Goal: Transaction & Acquisition: Book appointment/travel/reservation

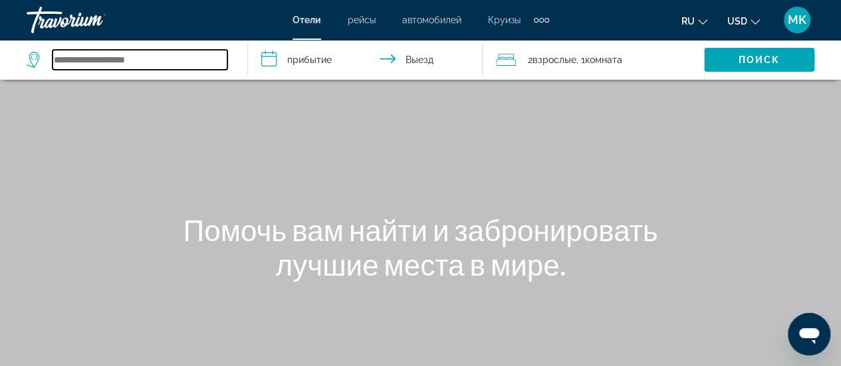
click at [110, 57] on input "Search widget" at bounding box center [140, 60] width 175 height 20
type input "*"
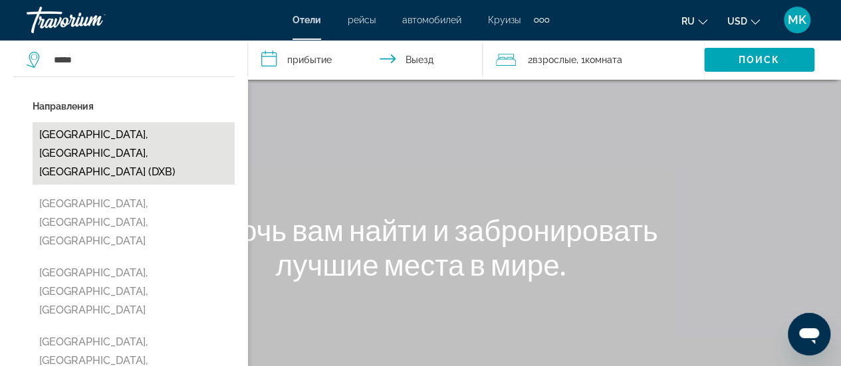
click at [80, 141] on button "[GEOGRAPHIC_DATA], [GEOGRAPHIC_DATA], [GEOGRAPHIC_DATA] (DXB)" at bounding box center [134, 153] width 202 height 63
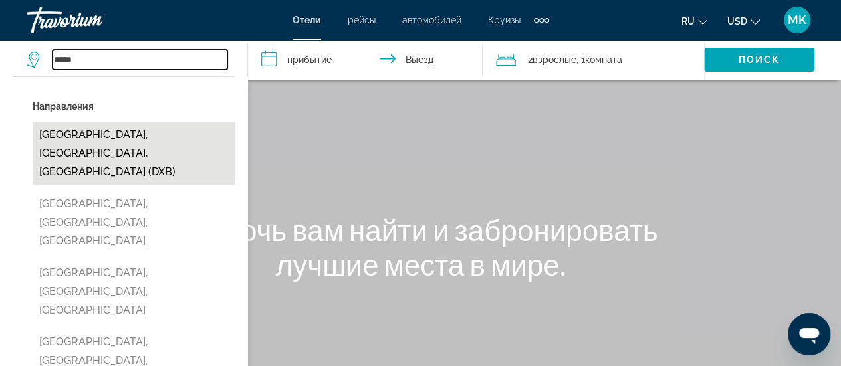
type input "**********"
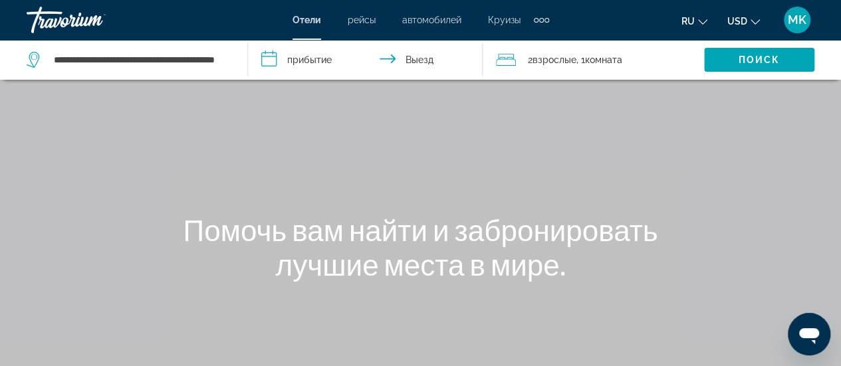
click at [304, 55] on input "**********" at bounding box center [368, 62] width 240 height 44
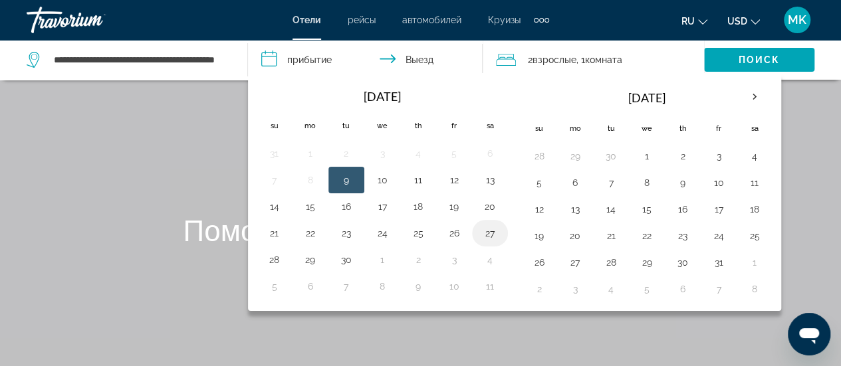
click at [488, 231] on button "27" at bounding box center [489, 233] width 21 height 19
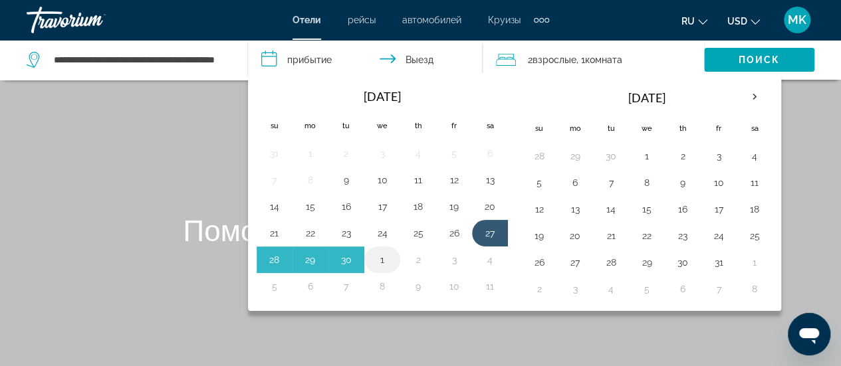
click at [382, 257] on button "1" at bounding box center [382, 260] width 21 height 19
type input "**********"
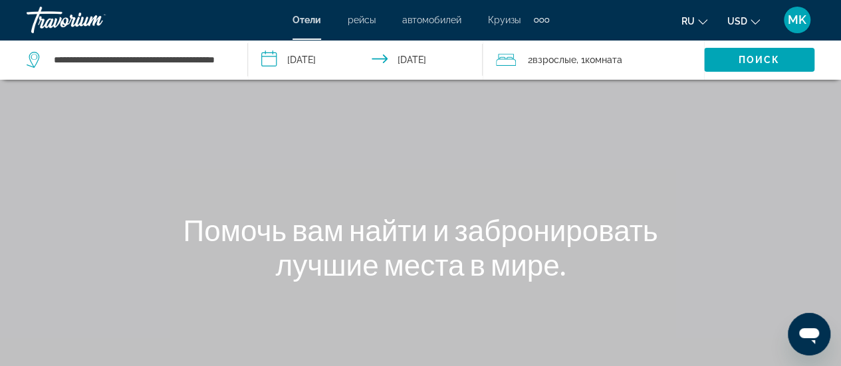
click at [563, 63] on span "Взрослые" at bounding box center [555, 60] width 44 height 11
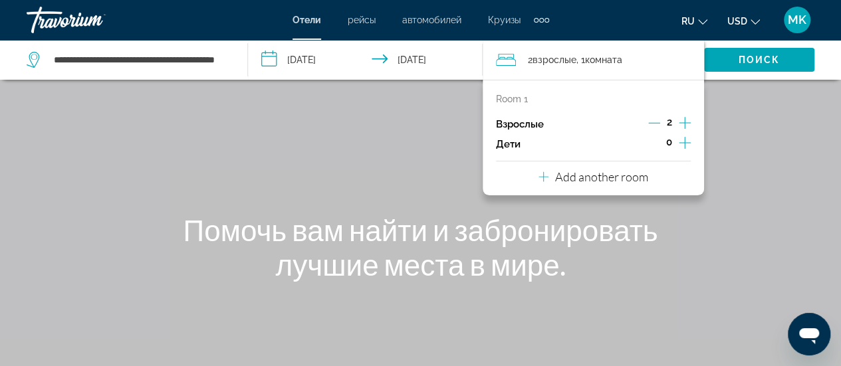
click at [652, 121] on icon "Decrement adults" at bounding box center [654, 123] width 12 height 12
click at [685, 144] on icon "Increment children" at bounding box center [685, 143] width 12 height 16
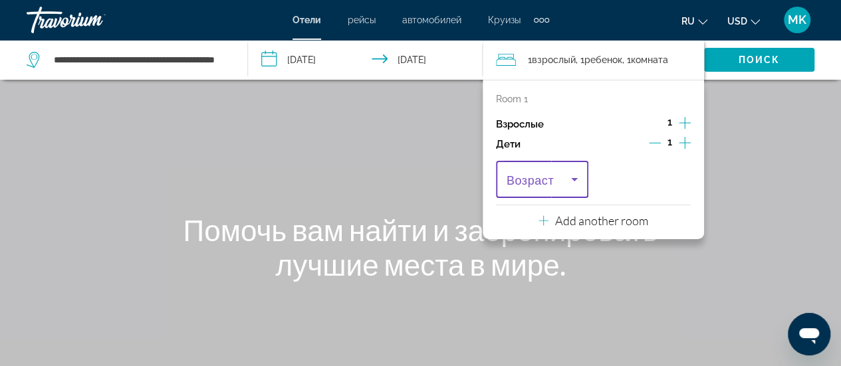
click at [574, 179] on icon "Travelers: 1 adult, 1 child" at bounding box center [574, 179] width 7 height 3
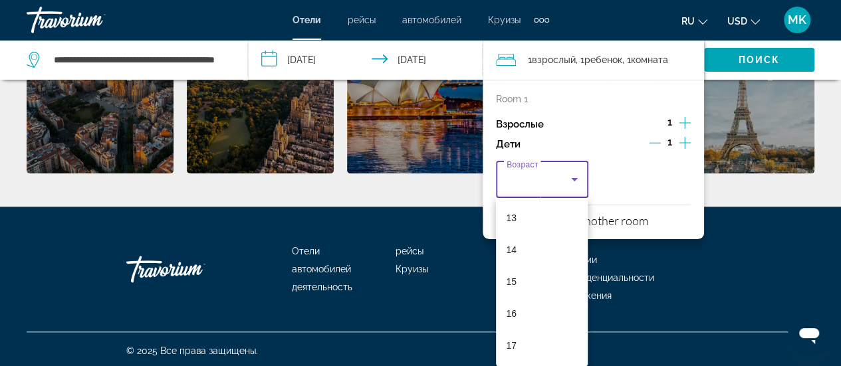
scroll to position [523, 0]
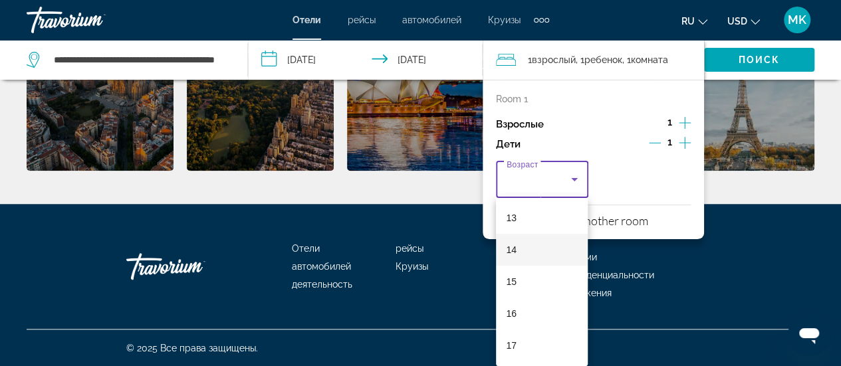
click at [519, 252] on mat-option "14" at bounding box center [542, 250] width 92 height 32
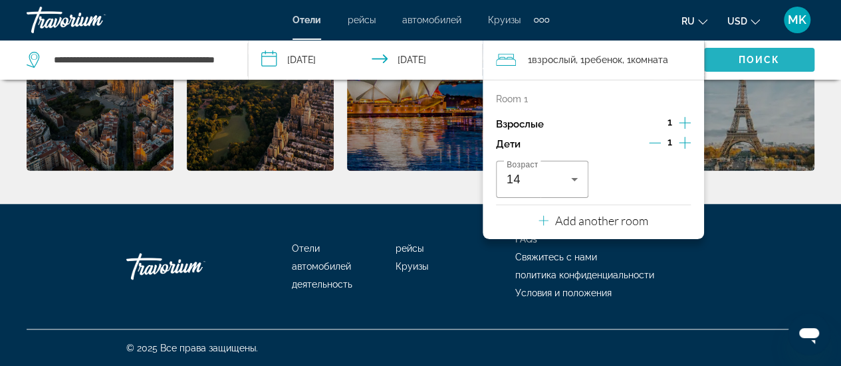
click at [749, 55] on span "Поиск" at bounding box center [760, 60] width 42 height 11
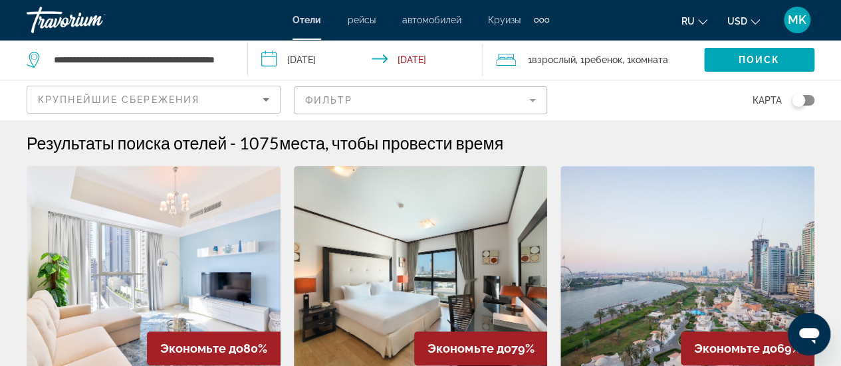
click at [352, 96] on mat-form-field "Фильтр" at bounding box center [421, 100] width 254 height 28
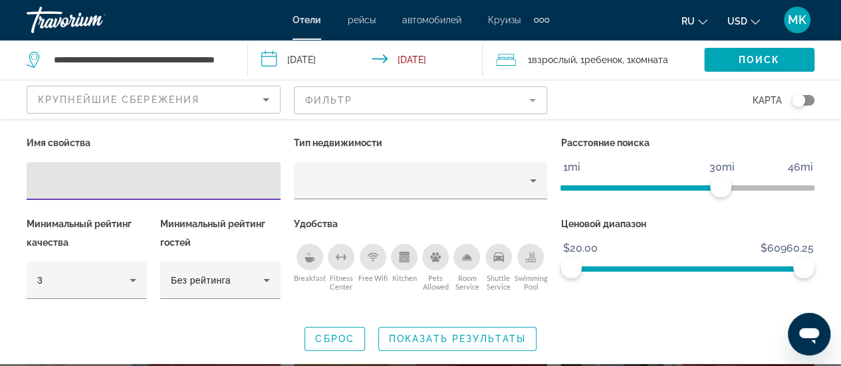
click at [118, 178] on input "Hotel Filters" at bounding box center [153, 182] width 233 height 16
type input "*******"
click at [438, 336] on span "Показать результаты" at bounding box center [457, 339] width 137 height 11
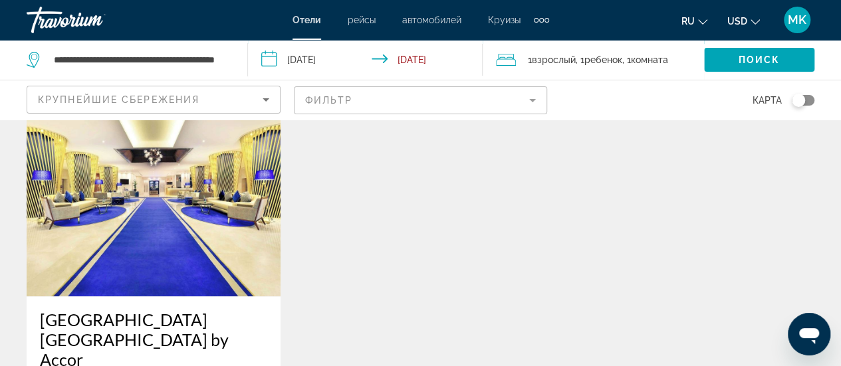
scroll to position [634, 0]
click at [161, 195] on img "Main content" at bounding box center [154, 189] width 254 height 213
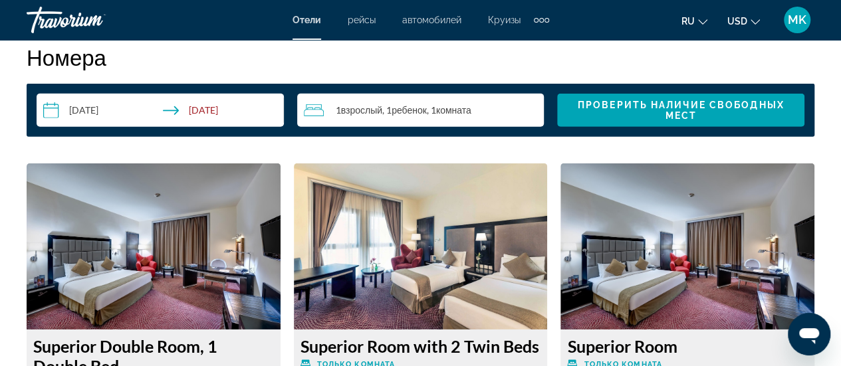
scroll to position [1952, 0]
